Goal: Task Accomplishment & Management: Use online tool/utility

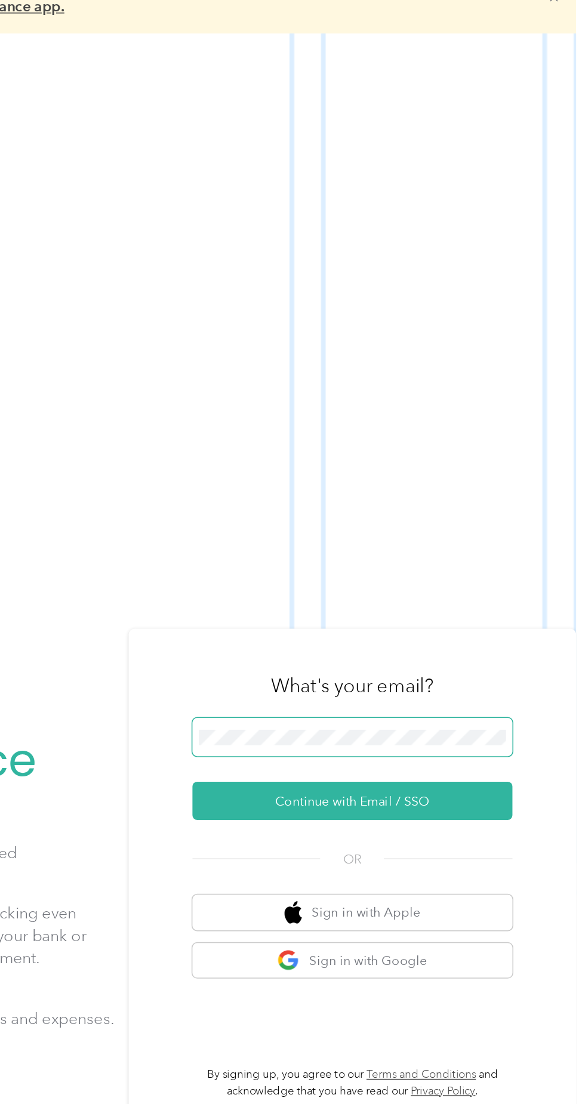
scroll to position [36, 0]
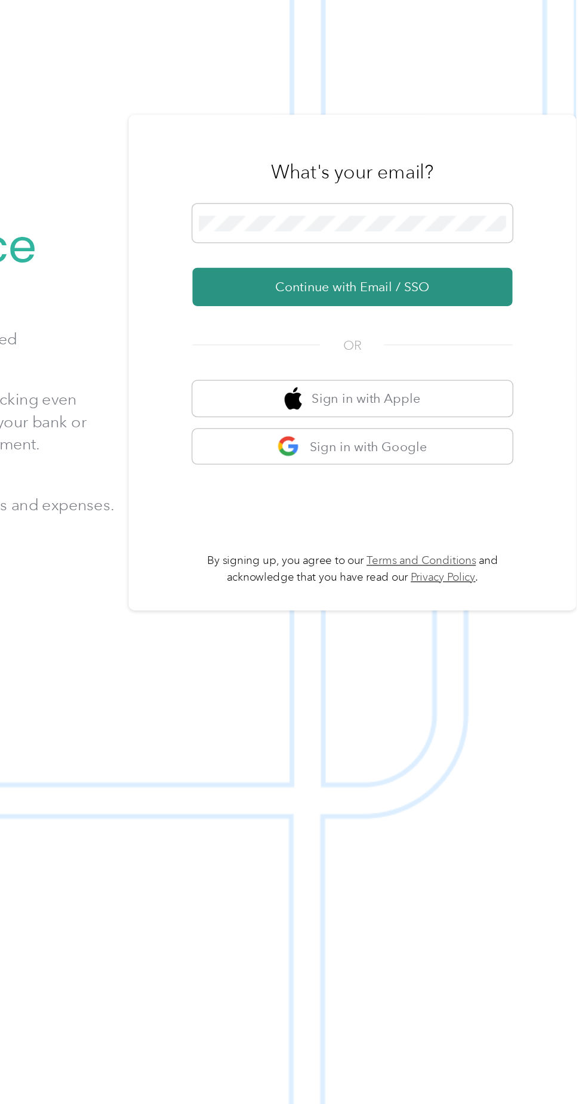
click at [491, 565] on button "Continue with Email / SSO" at bounding box center [432, 552] width 209 height 25
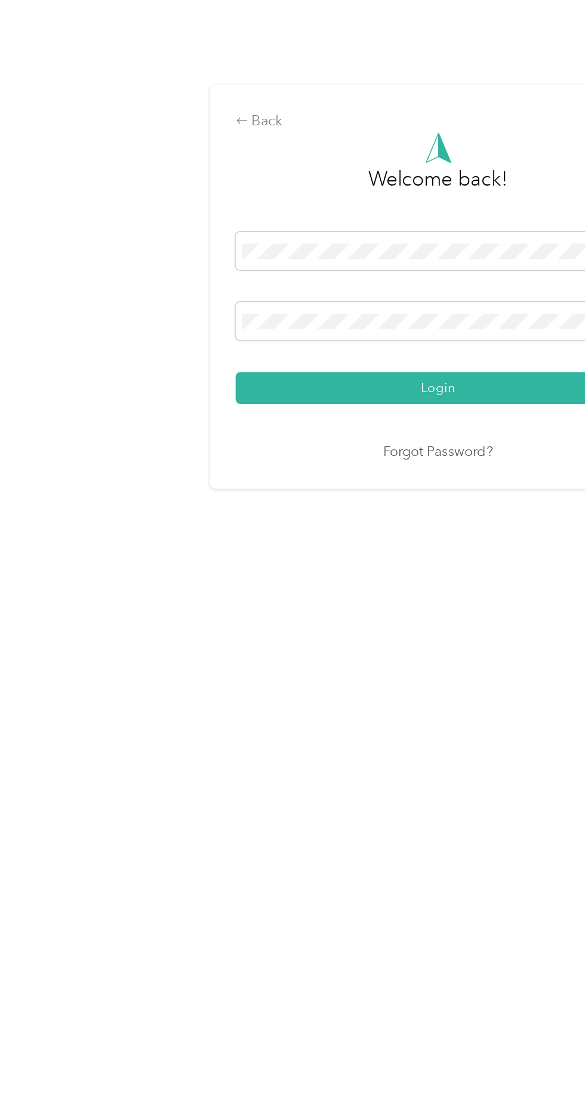
scroll to position [23, 0]
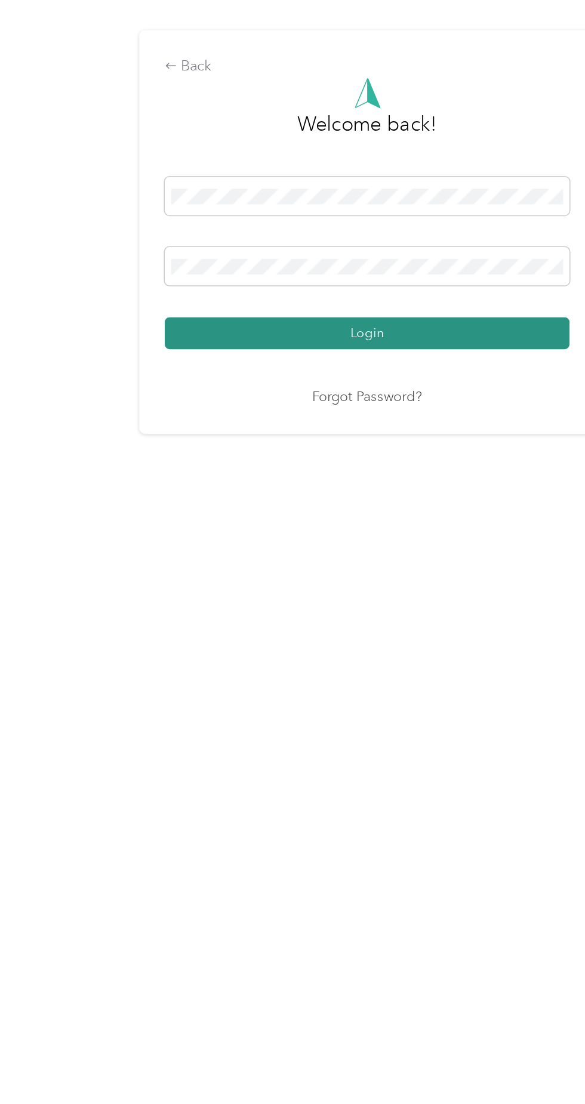
click at [389, 643] on button "Login" at bounding box center [289, 632] width 265 height 21
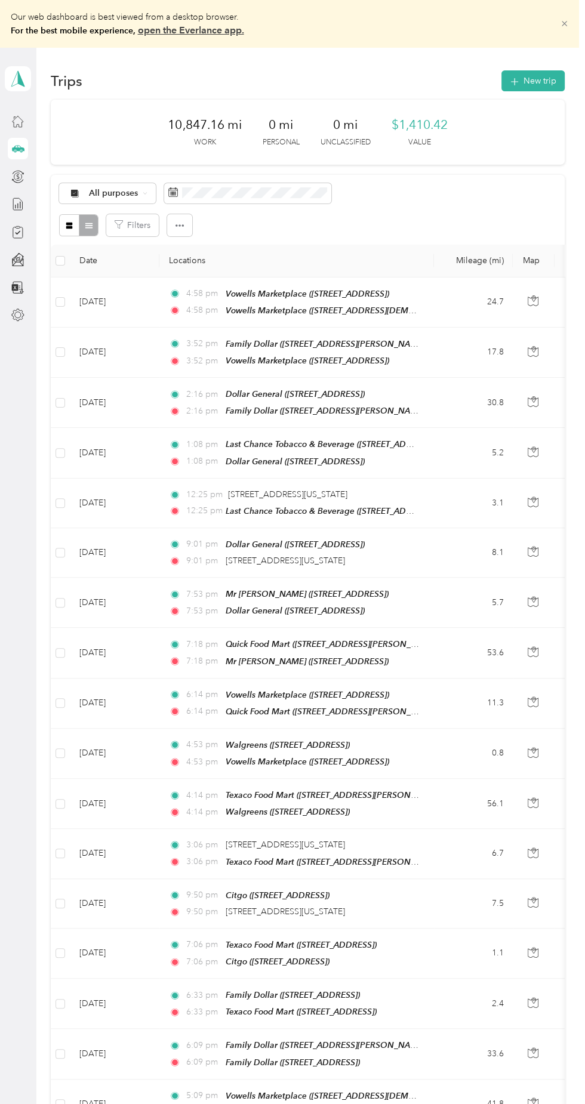
click at [569, 17] on span at bounding box center [564, 24] width 9 height 27
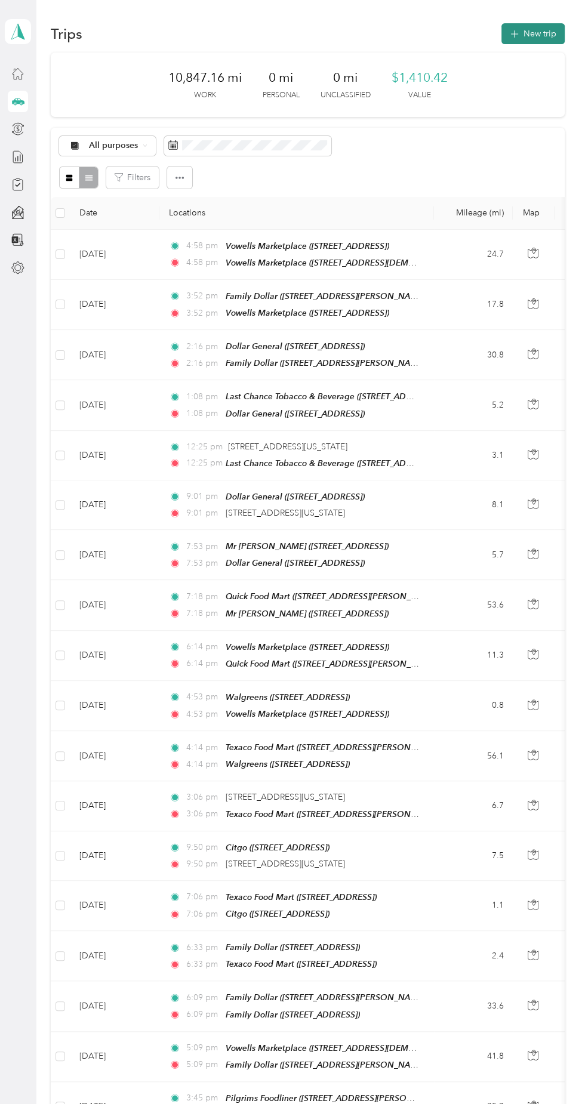
click at [540, 31] on button "New trip" at bounding box center [532, 33] width 63 height 21
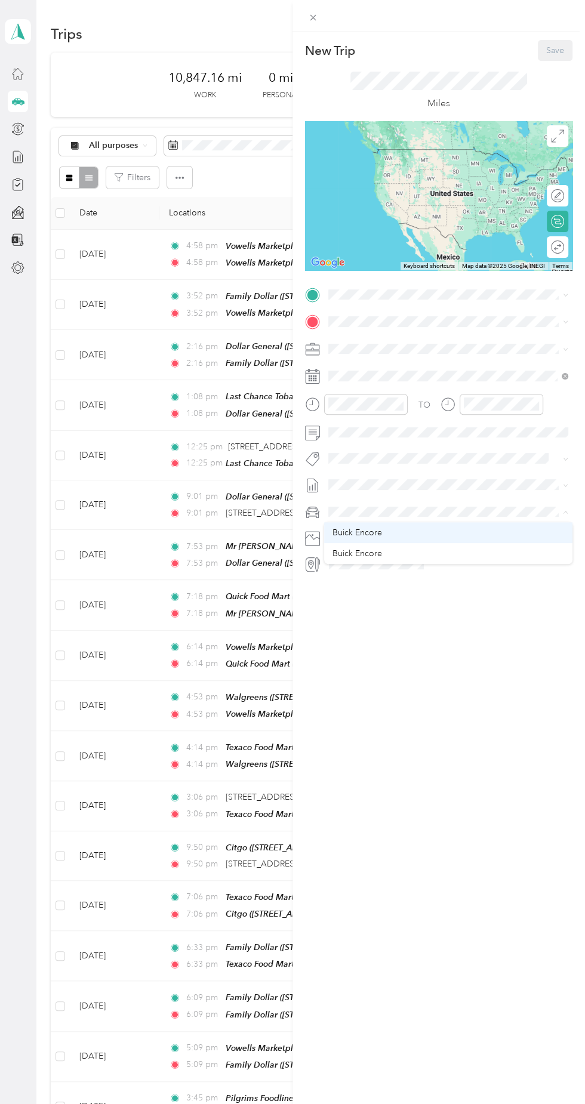
click at [401, 531] on div "Buick Encore" at bounding box center [448, 532] width 232 height 13
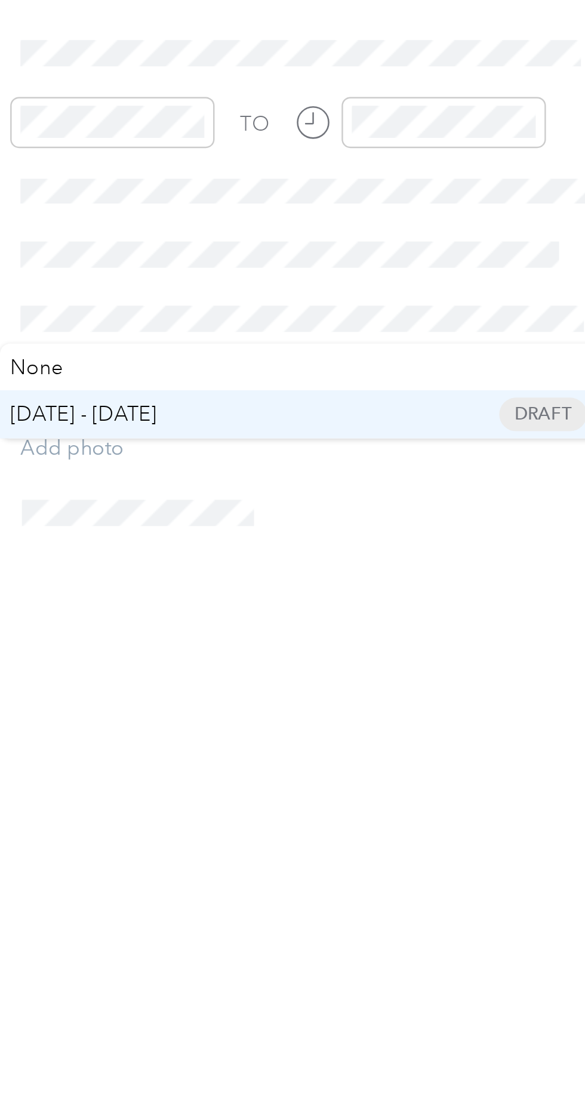
click at [384, 526] on span "[DATE] - [DATE]" at bounding box center [354, 523] width 60 height 13
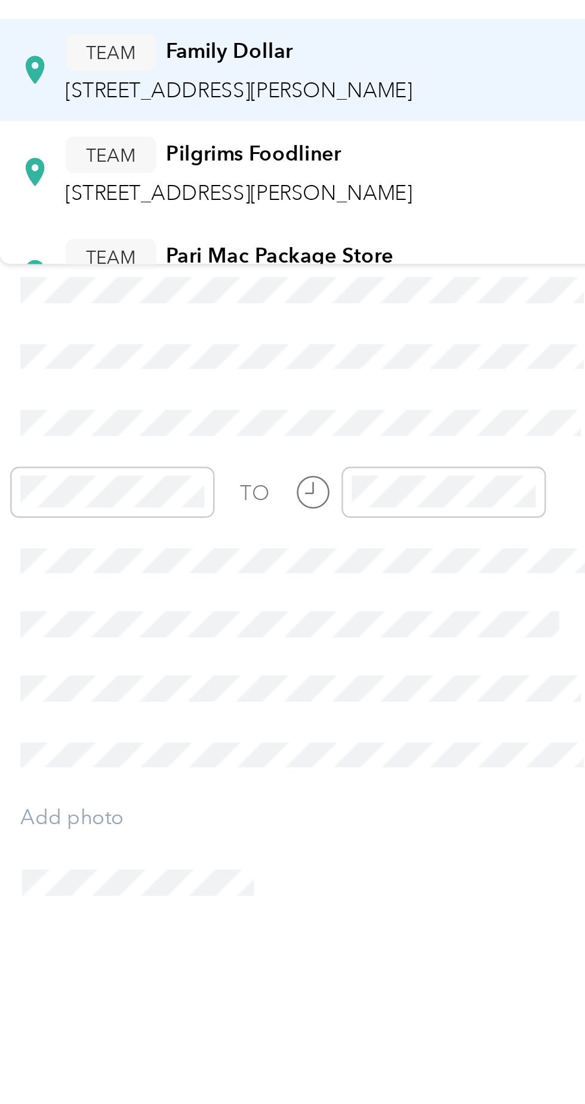
click at [465, 236] on span "[STREET_ADDRESS][PERSON_NAME]" at bounding box center [418, 240] width 142 height 10
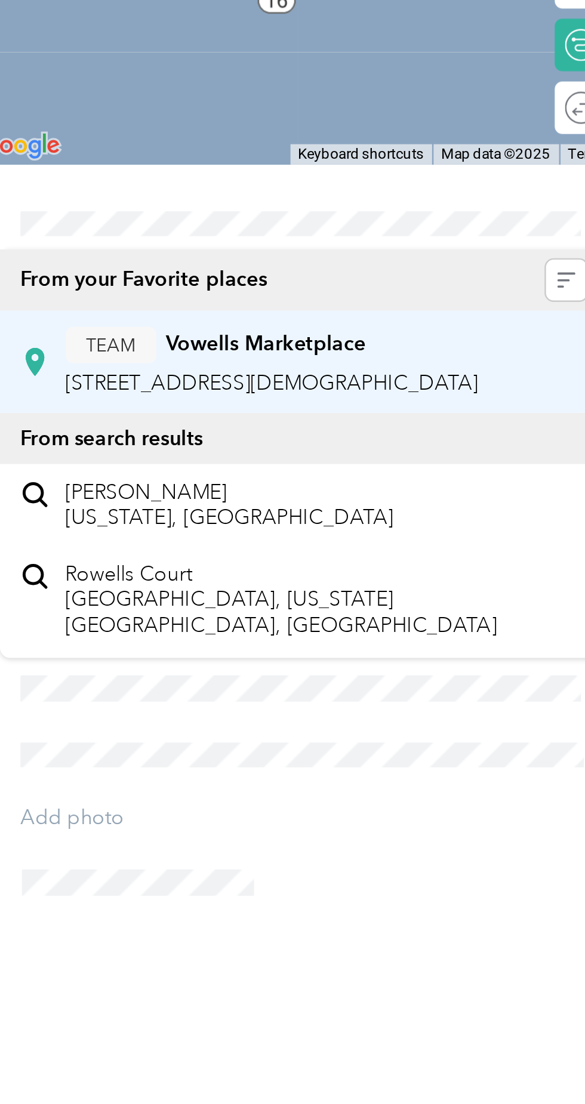
click at [451, 350] on div "TEAM Vowells Marketplace" at bounding box center [431, 344] width 169 height 15
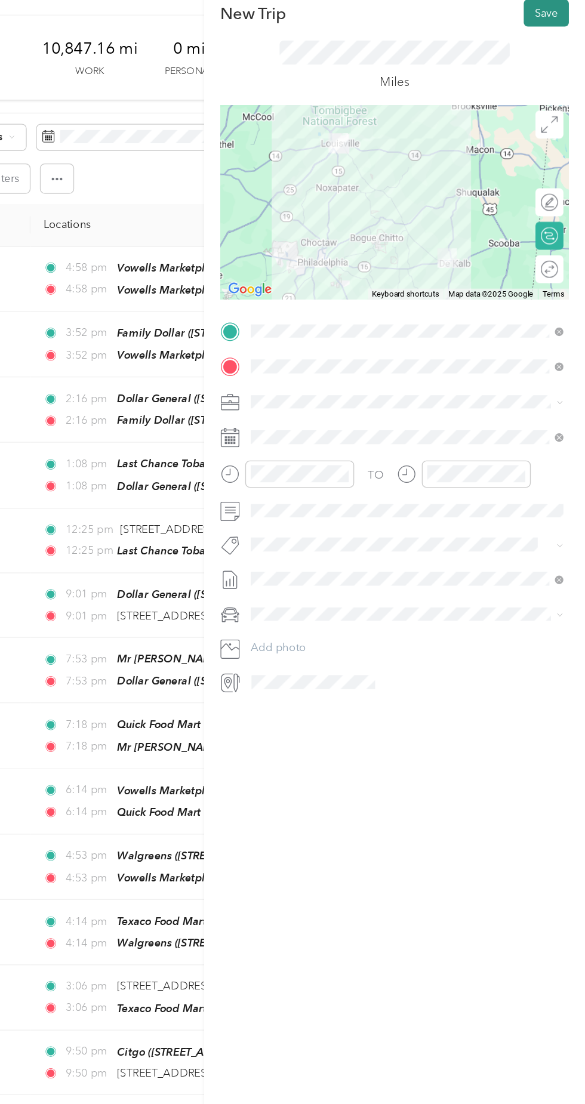
click at [554, 50] on button "Save" at bounding box center [555, 50] width 35 height 21
